Goal: Check status: Check status

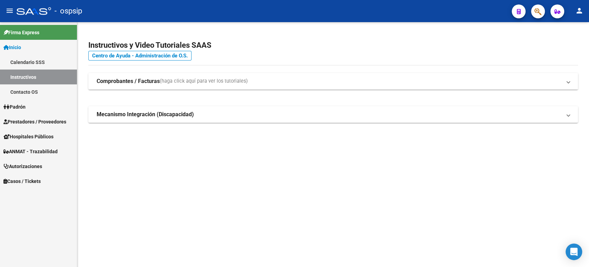
click at [34, 163] on span "Autorizaciones" at bounding box center [22, 166] width 39 height 8
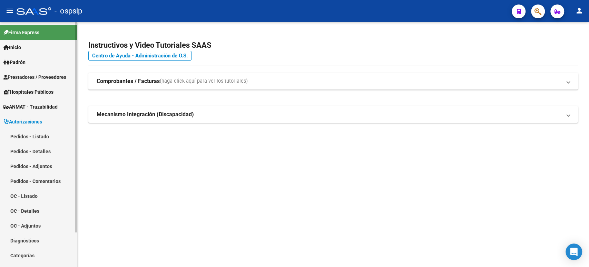
click at [39, 134] on link "Pedidos - Listado" at bounding box center [38, 136] width 77 height 15
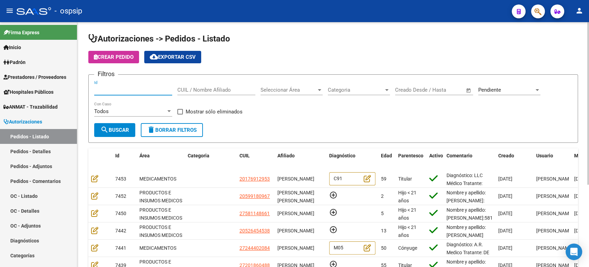
click at [125, 89] on input "Id" at bounding box center [133, 90] width 78 height 6
type input "7422"
click at [100, 130] on button "search Buscar" at bounding box center [114, 130] width 41 height 14
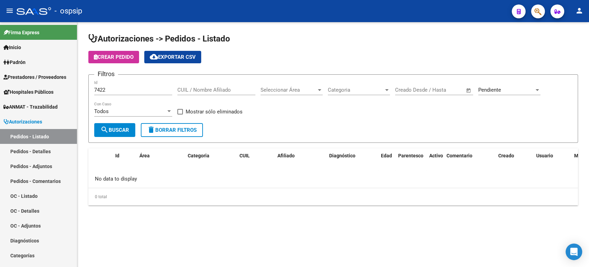
click at [491, 86] on div "Pendiente Seleccionar Estado" at bounding box center [510, 87] width 62 height 15
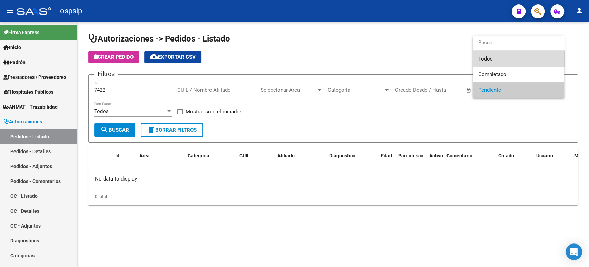
click at [489, 61] on span "Todos" at bounding box center [519, 59] width 80 height 16
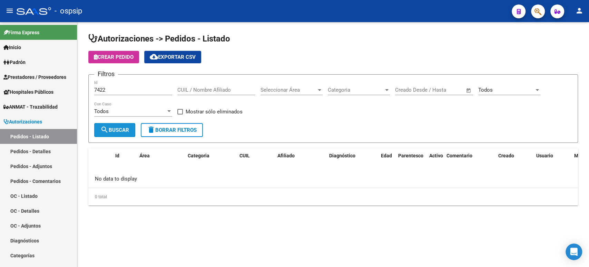
click at [118, 127] on span "search Buscar" at bounding box center [114, 130] width 29 height 6
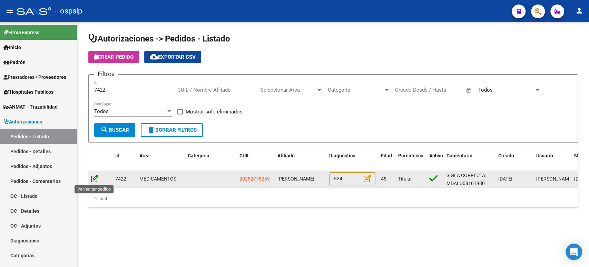
click at [97, 177] on icon at bounding box center [94, 178] width 7 height 8
